Goal: Navigation & Orientation: Find specific page/section

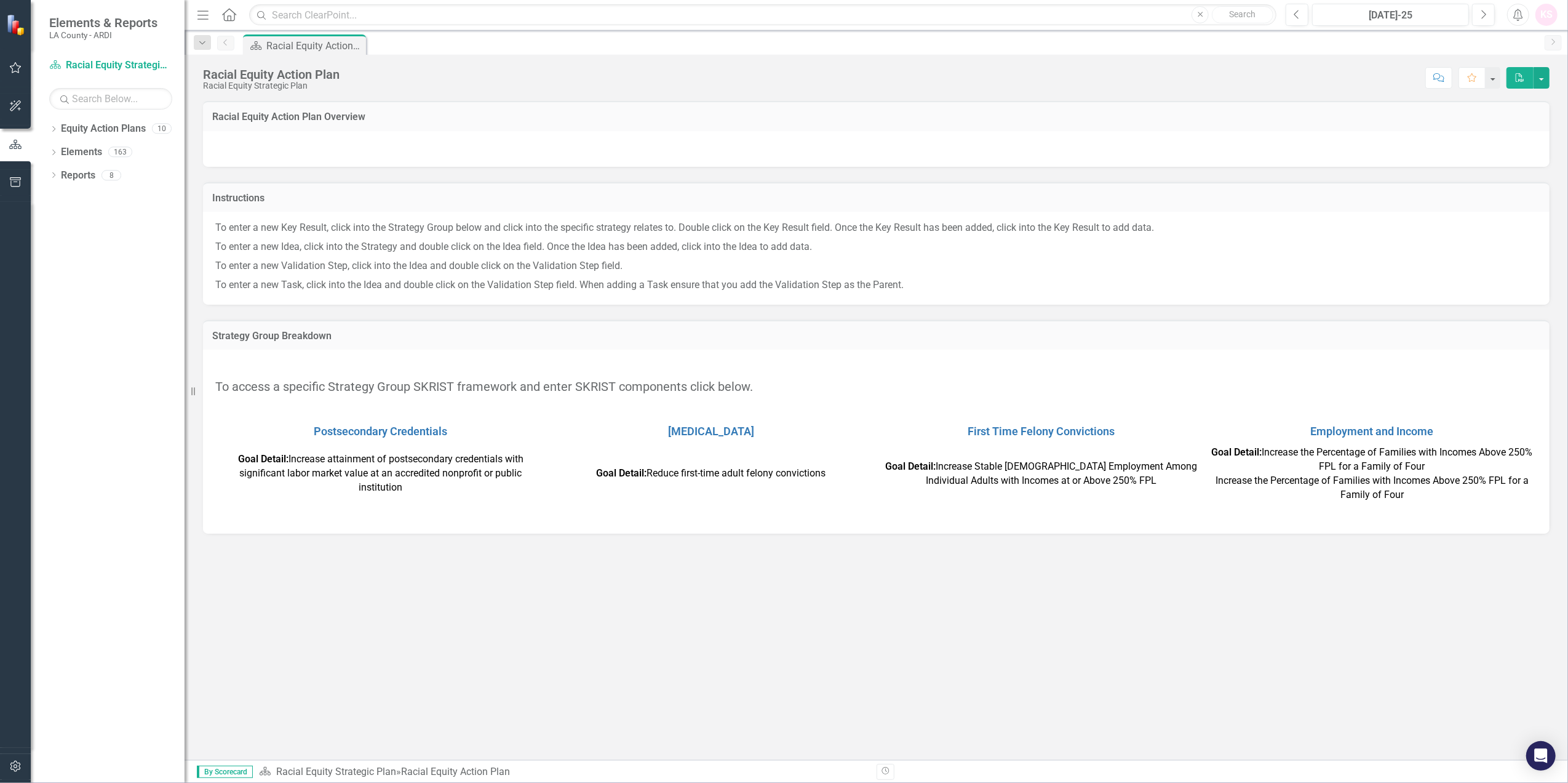
click at [1276, 655] on div "Racial Equity Action Plan Overview Instructions To enter a new Key Result, clic…" at bounding box center [876, 431] width 1384 height 660
click at [1310, 621] on div "Racial Equity Action Plan Overview Instructions To enter a new Key Result, clic…" at bounding box center [876, 431] width 1384 height 660
click at [604, 672] on div "Racial Equity Action Plan Overview Instructions To enter a new Key Result, clic…" at bounding box center [876, 431] width 1384 height 660
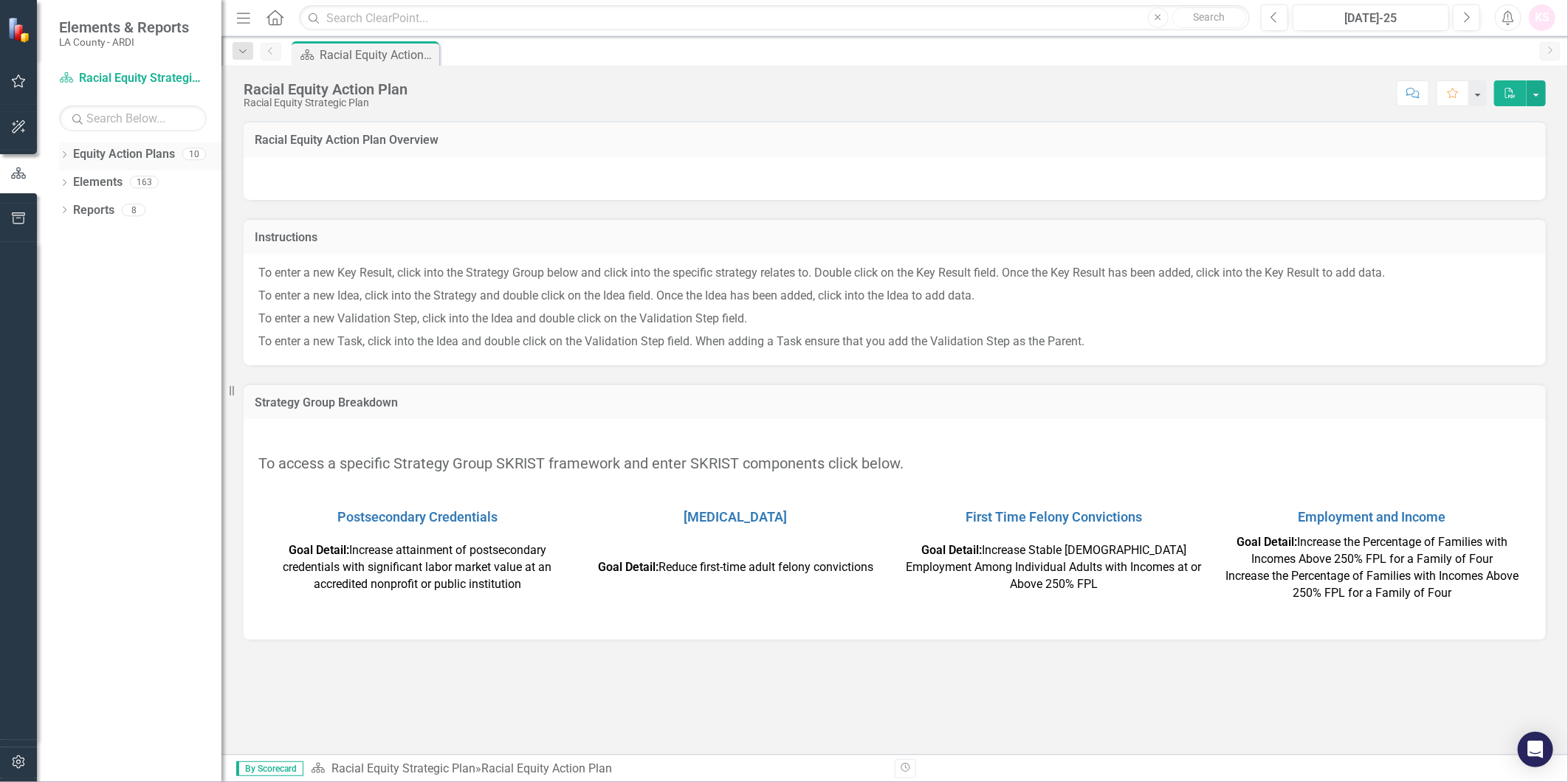
click at [106, 155] on link "Equity Action Plans" at bounding box center [124, 154] width 102 height 17
click at [107, 154] on link "Equity Action Plans" at bounding box center [124, 154] width 102 height 17
click at [91, 174] on link "Elements" at bounding box center [98, 182] width 50 height 17
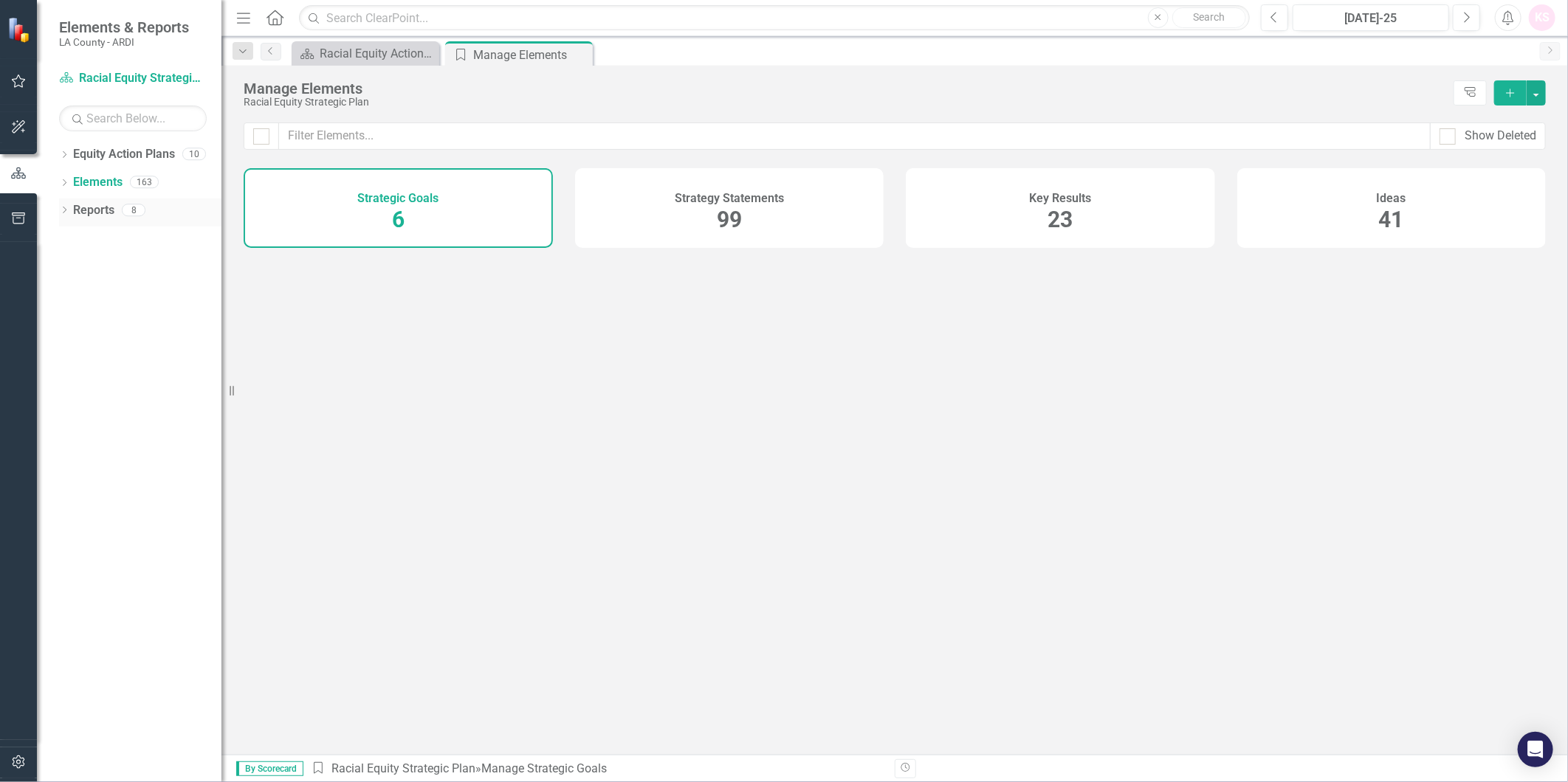
click at [84, 216] on link "Reports" at bounding box center [94, 211] width 42 height 17
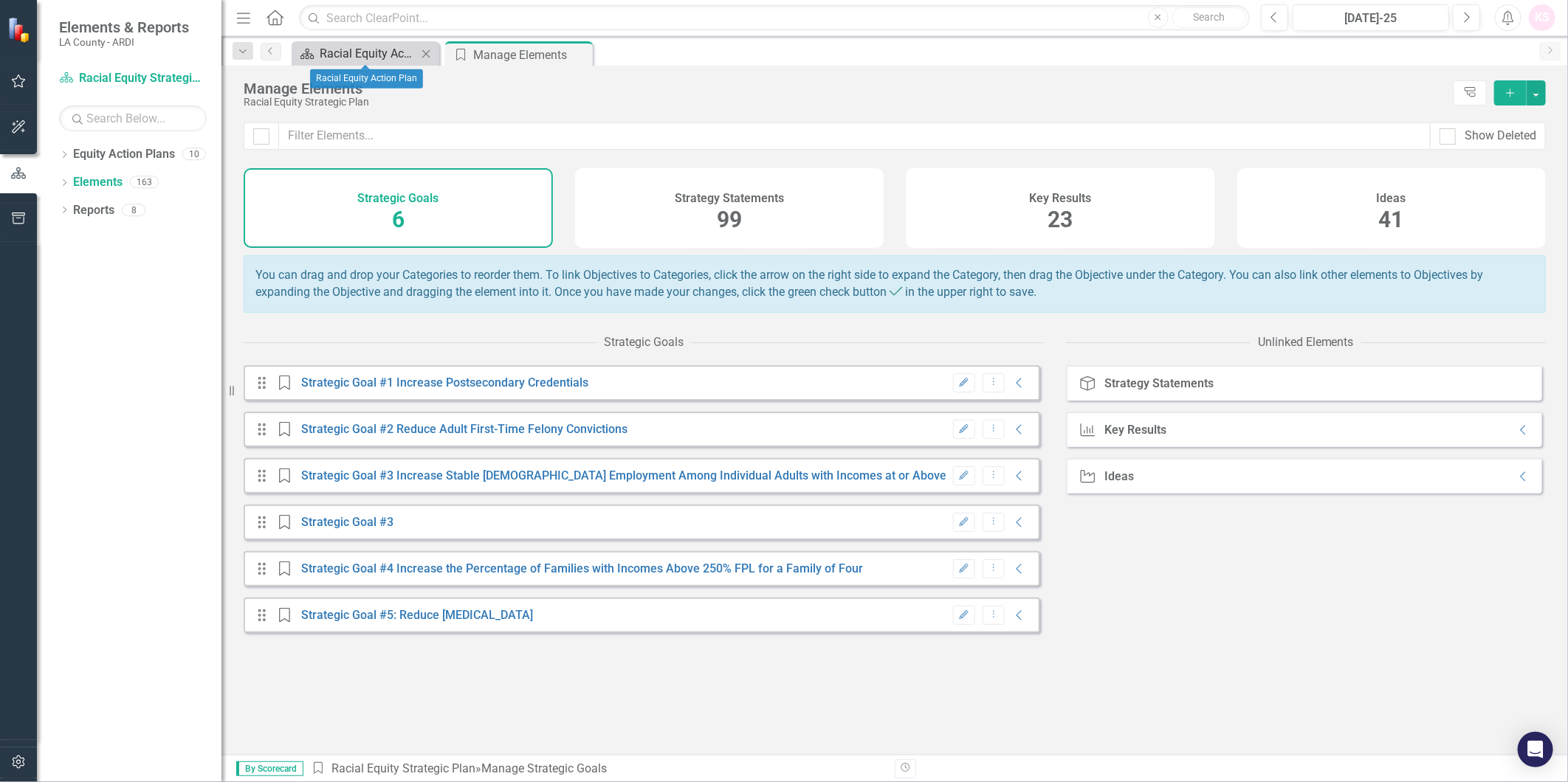
click at [386, 50] on div "Racial Equity Action Plan" at bounding box center [369, 54] width 97 height 19
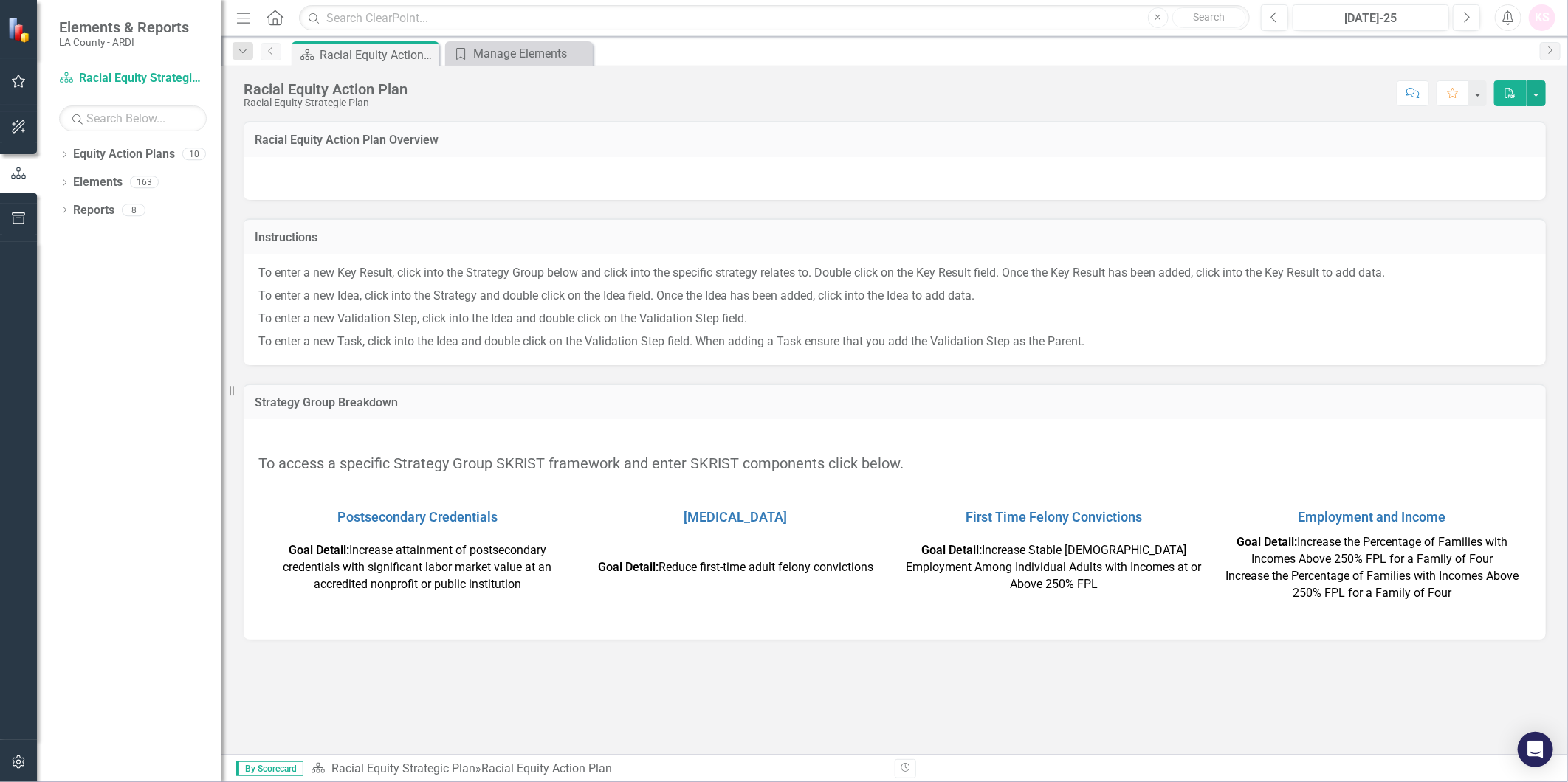
click at [268, 53] on icon "Previous" at bounding box center [271, 51] width 12 height 9
click at [271, 52] on icon "Previous" at bounding box center [271, 51] width 12 height 9
click at [242, 53] on icon "button" at bounding box center [242, 52] width 7 height 4
click at [795, 171] on div at bounding box center [894, 178] width 1302 height 43
click at [511, 49] on div "Manage Elements" at bounding box center [522, 54] width 97 height 19
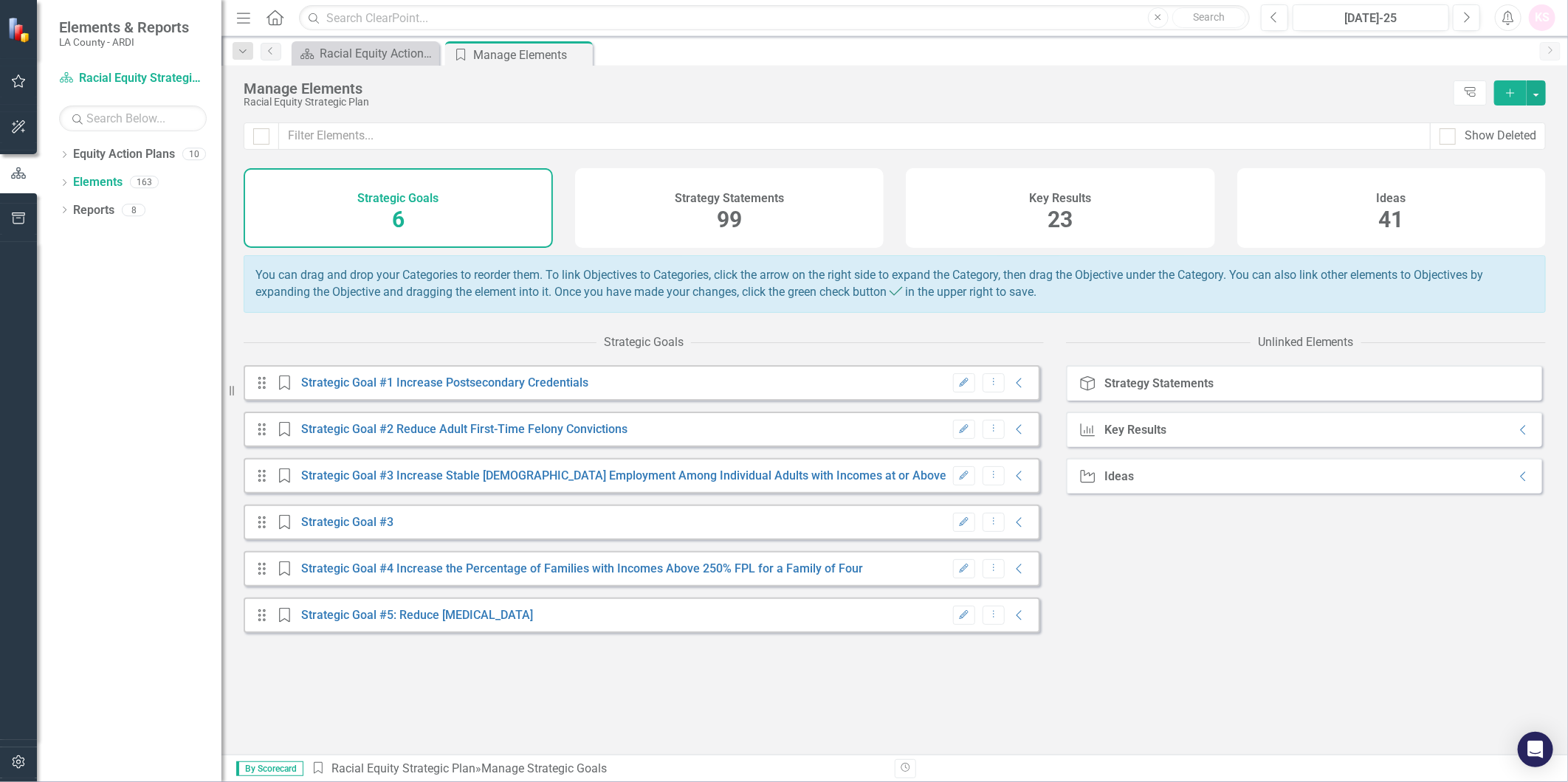
click at [730, 77] on div "Manage Elements Racial Equity Strategic Plan Tree Explorer Add" at bounding box center [894, 93] width 1346 height 57
click at [271, 56] on link "Previous" at bounding box center [270, 52] width 21 height 18
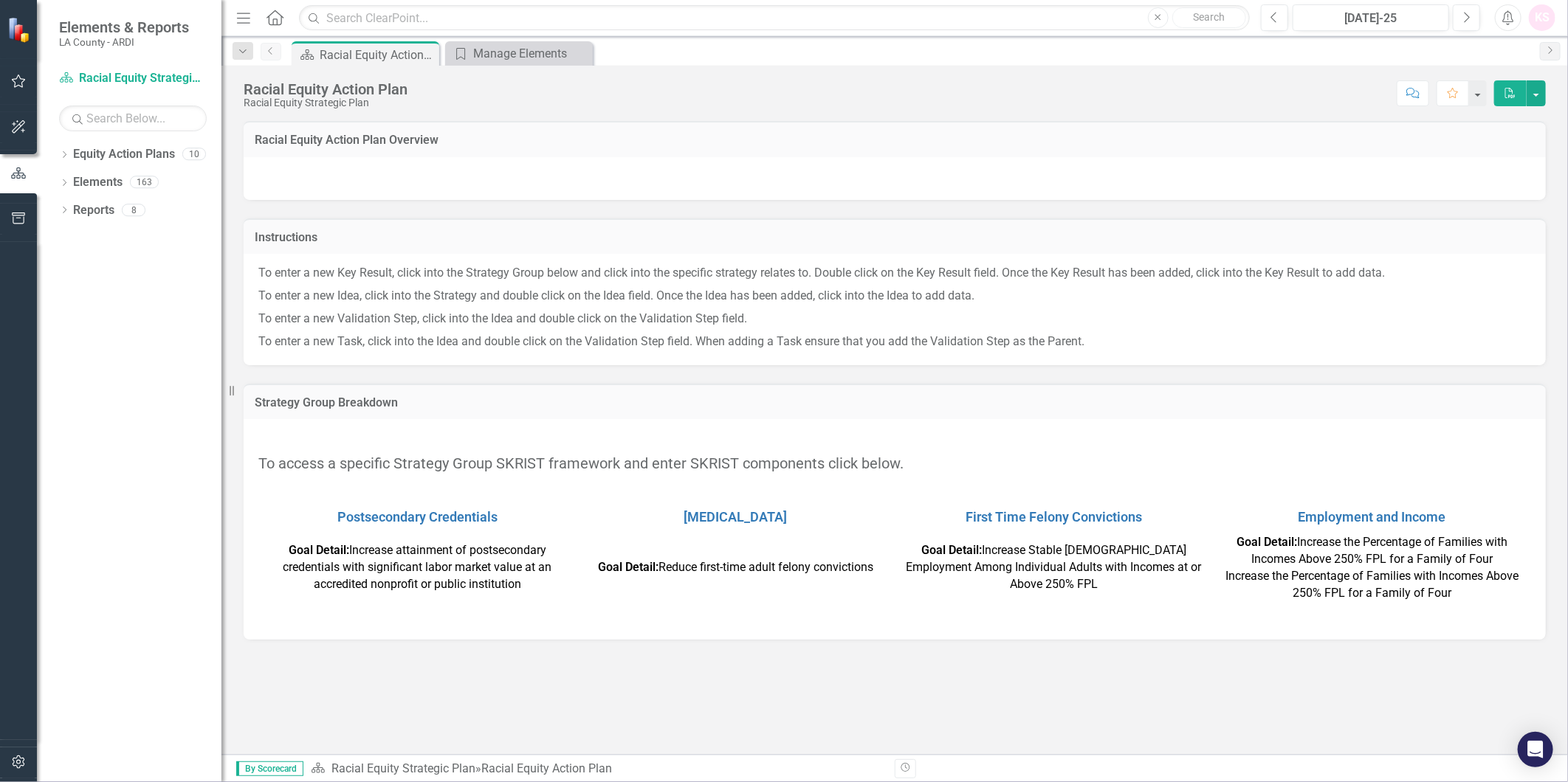
click at [271, 56] on link "Previous" at bounding box center [270, 52] width 21 height 18
click at [760, 91] on div "Score: N/A [DATE]-25 Completed Comment Favorite PDF" at bounding box center [980, 92] width 1131 height 25
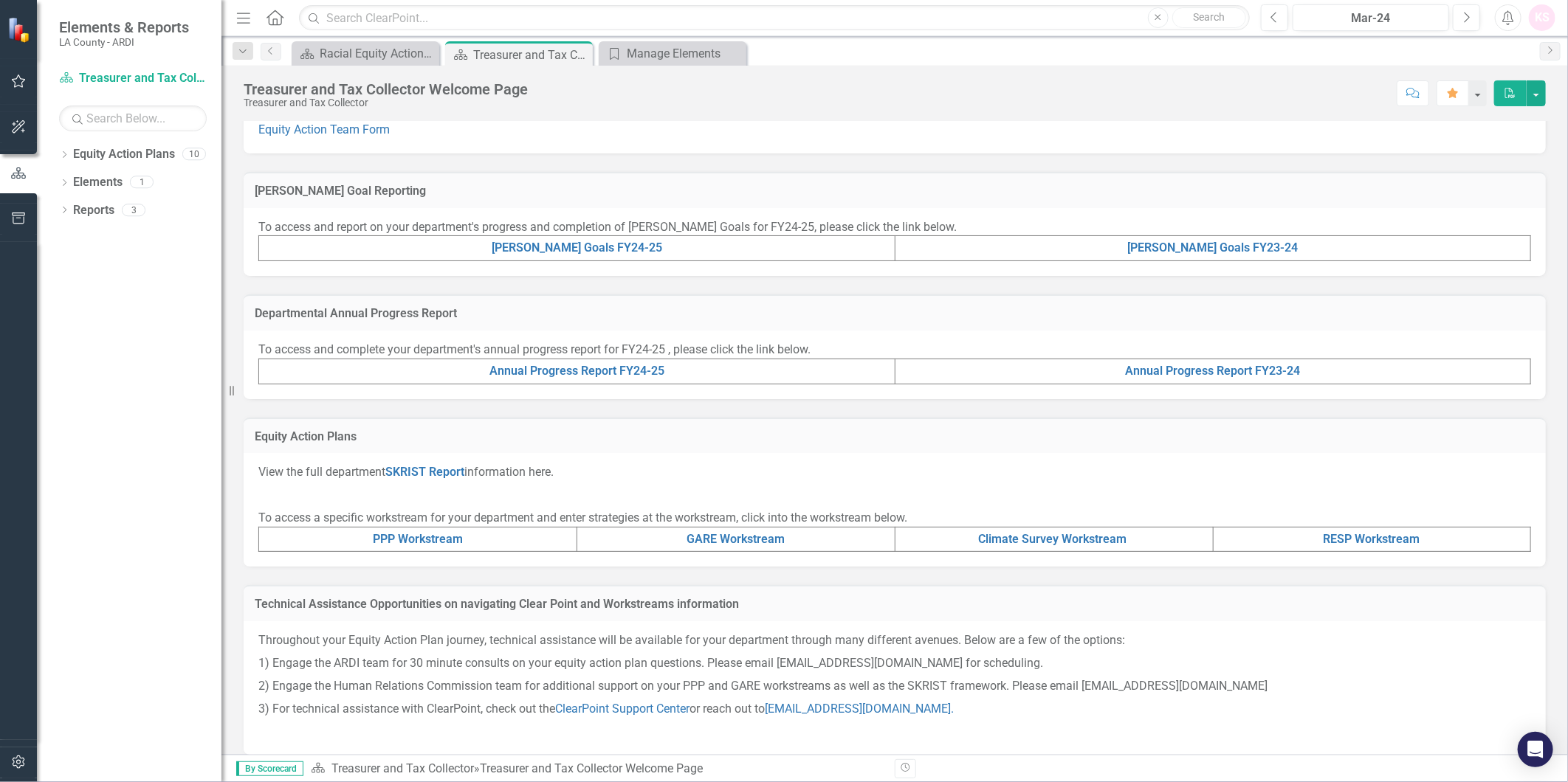
scroll to position [286, 0]
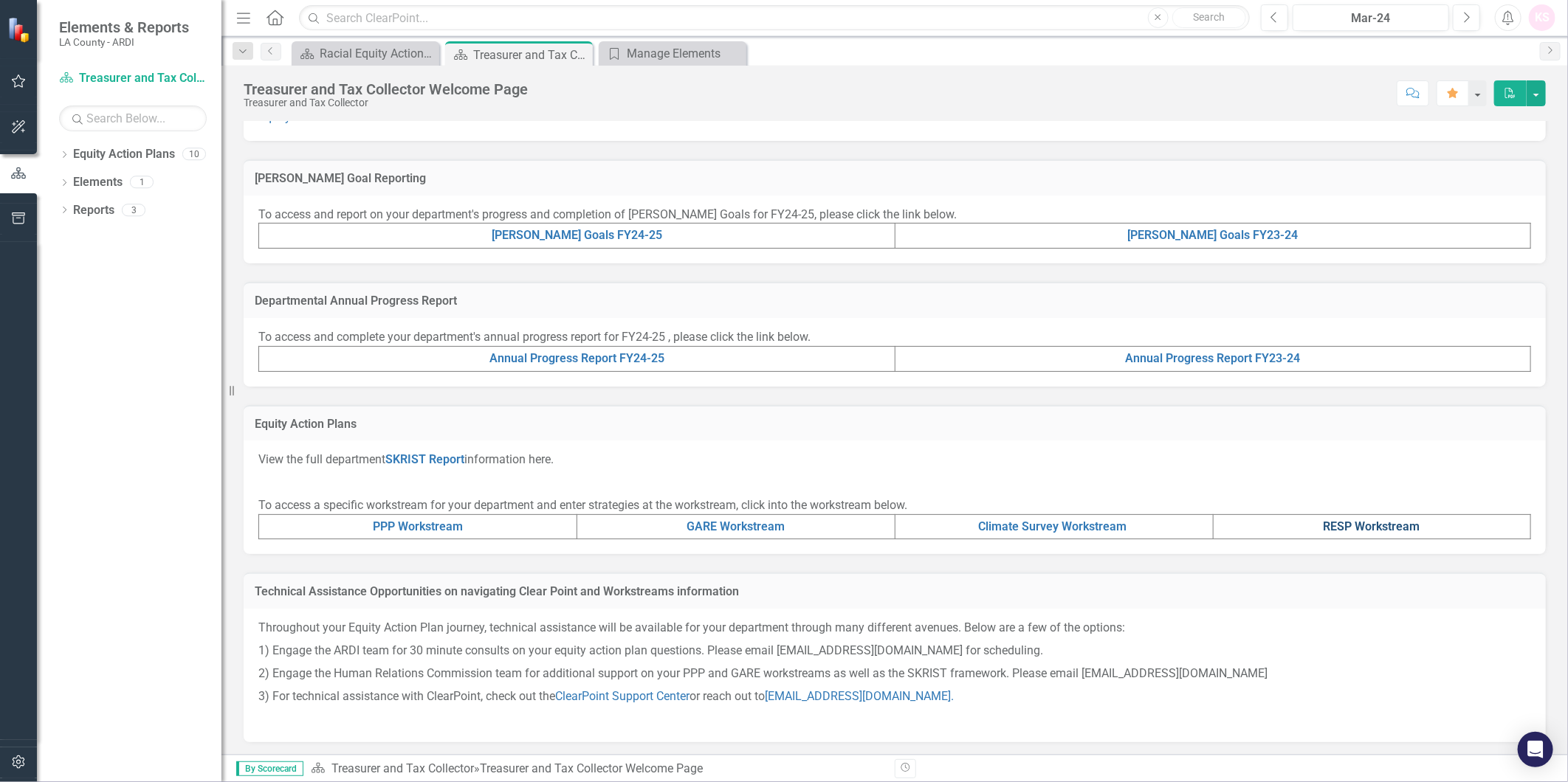
click at [1360, 525] on link "RESP Workstream" at bounding box center [1371, 527] width 96 height 14
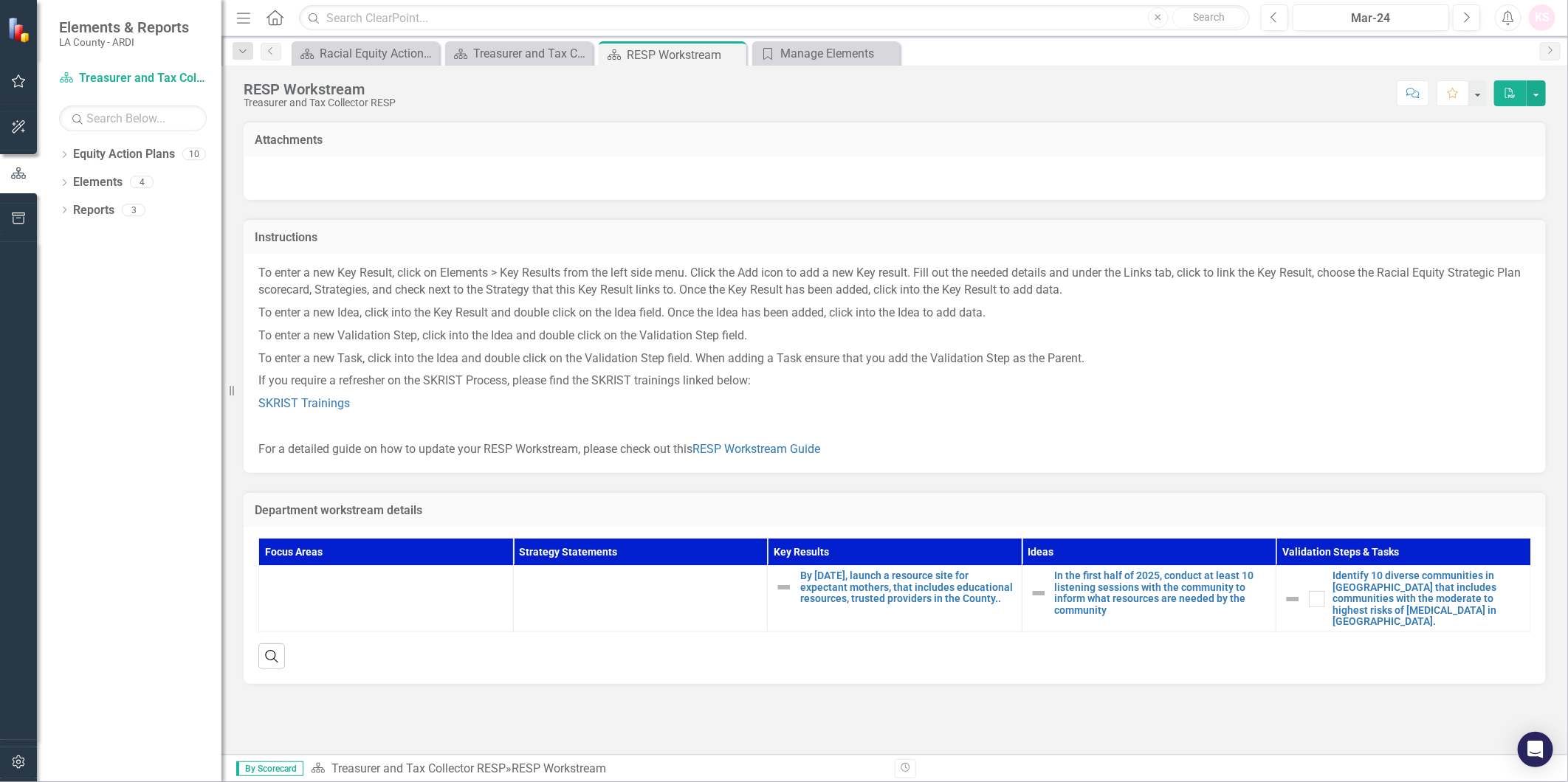
click at [1244, 736] on div "Attachments Instructions To enter a new Key Result, click on Elements > Key Res…" at bounding box center [894, 438] width 1346 height 634
